Goal: Task Accomplishment & Management: Complete application form

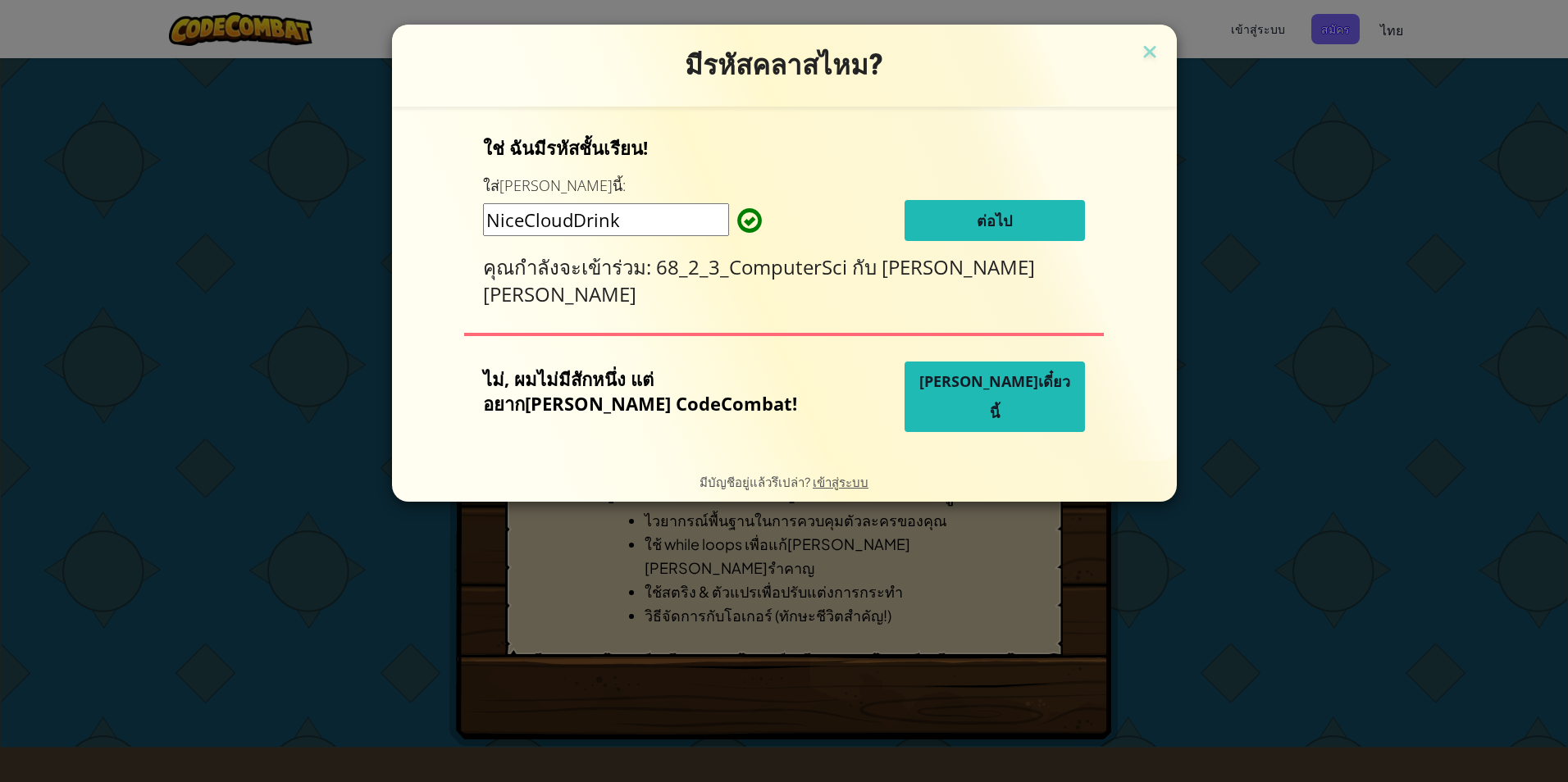
click at [977, 219] on span "ต่อไป" at bounding box center [994, 221] width 35 height 20
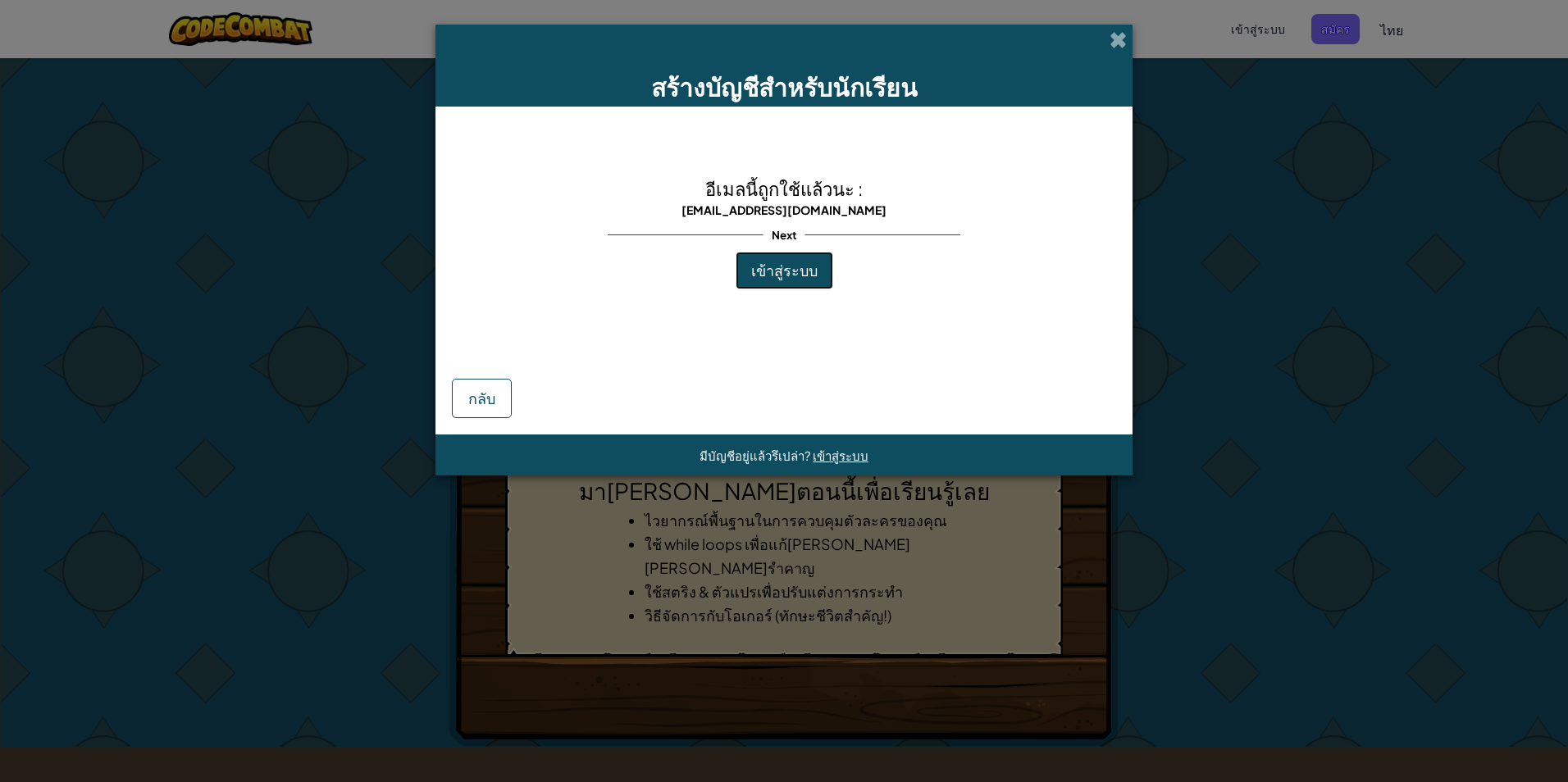
click at [782, 264] on span "เข้าสู่ระบบ" at bounding box center [785, 270] width 67 height 19
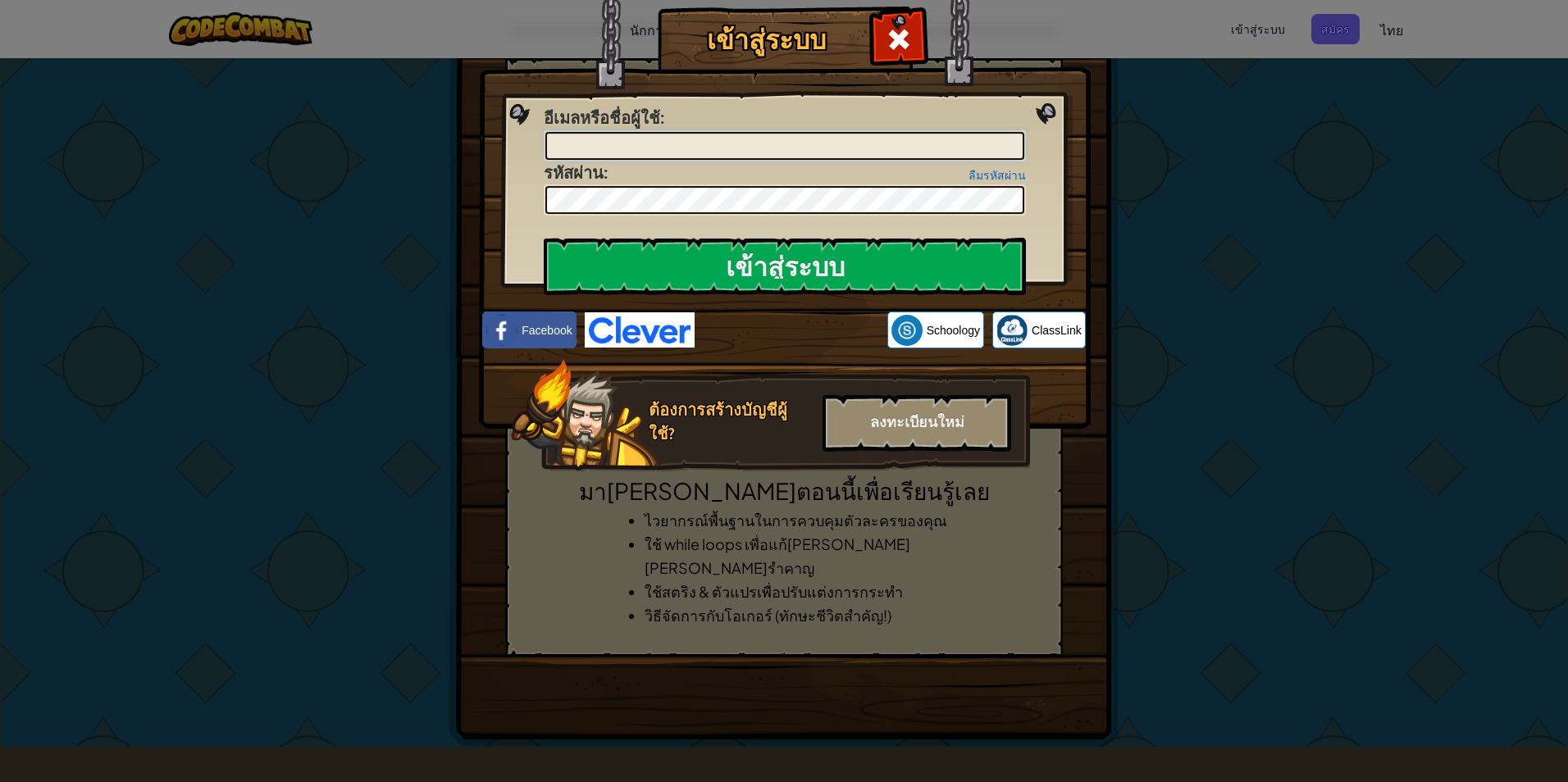
click at [922, 153] on input "อีเมลหรือชื่อผู้ใช้ :" at bounding box center [785, 145] width 479 height 28
